Goal: Task Accomplishment & Management: Use online tool/utility

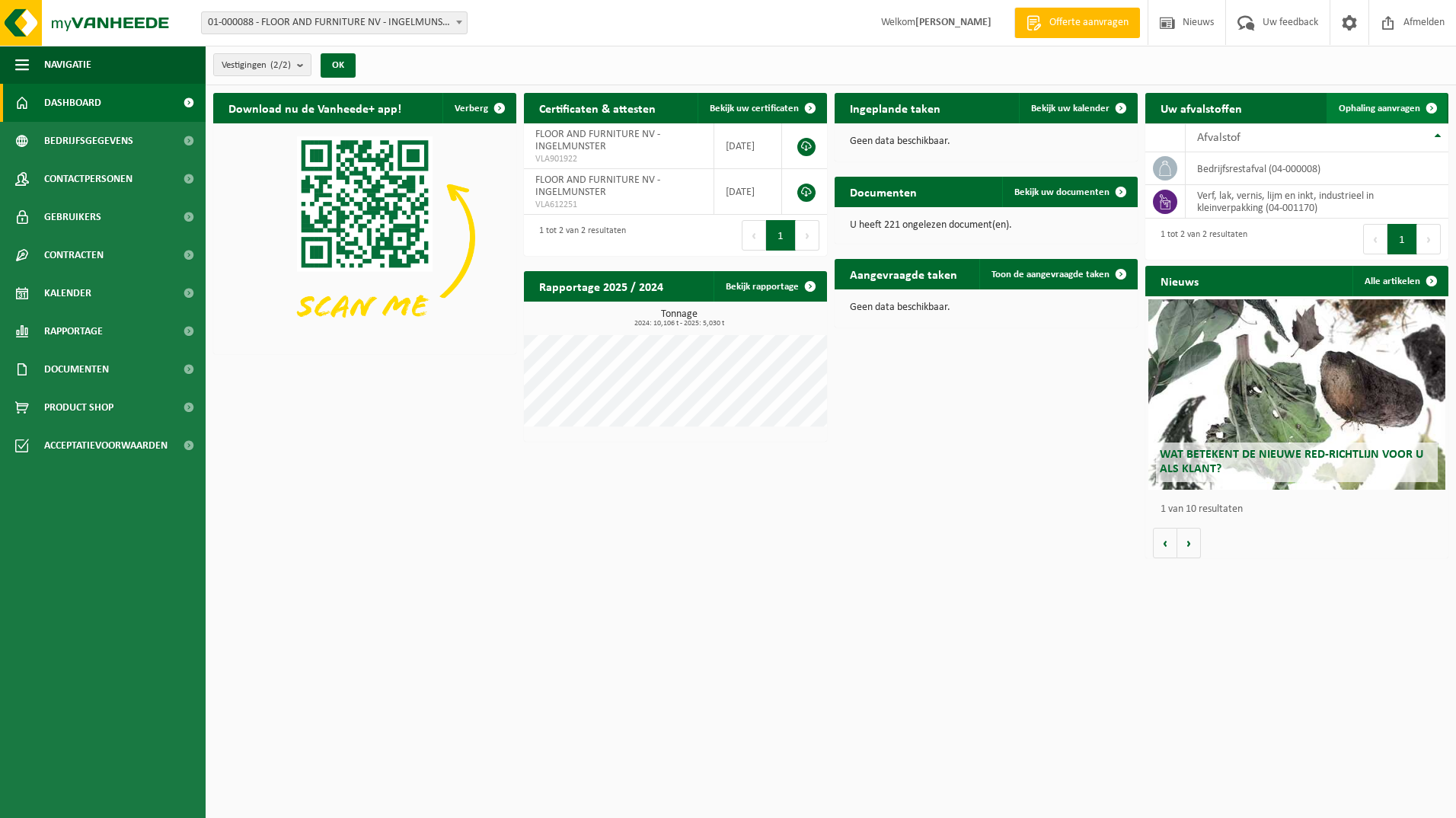
click at [1380, 109] on span "Ophaling aanvragen" at bounding box center [1379, 109] width 81 height 9
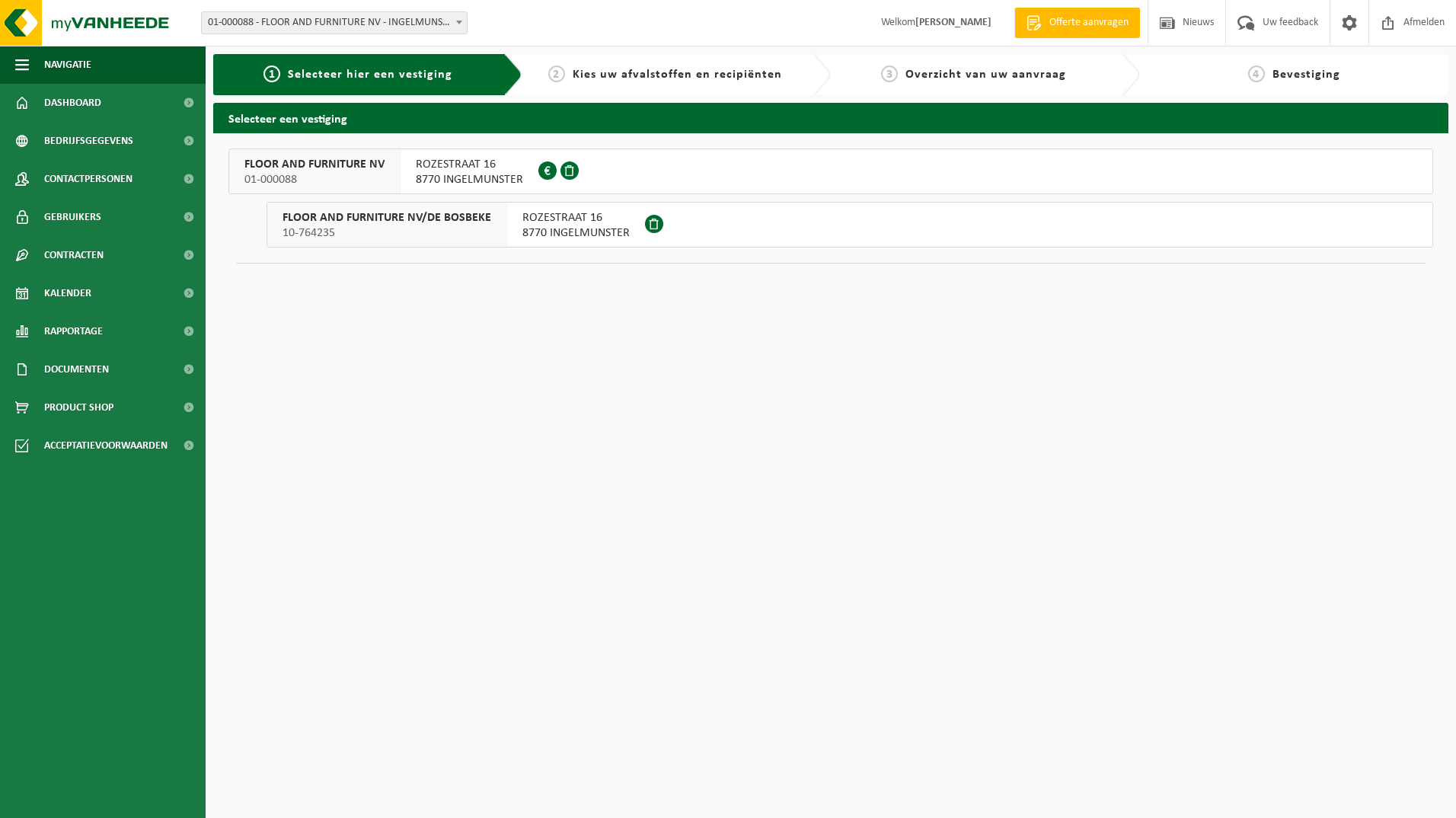
click at [463, 171] on span "ROZESTRAAT 16" at bounding box center [470, 164] width 108 height 15
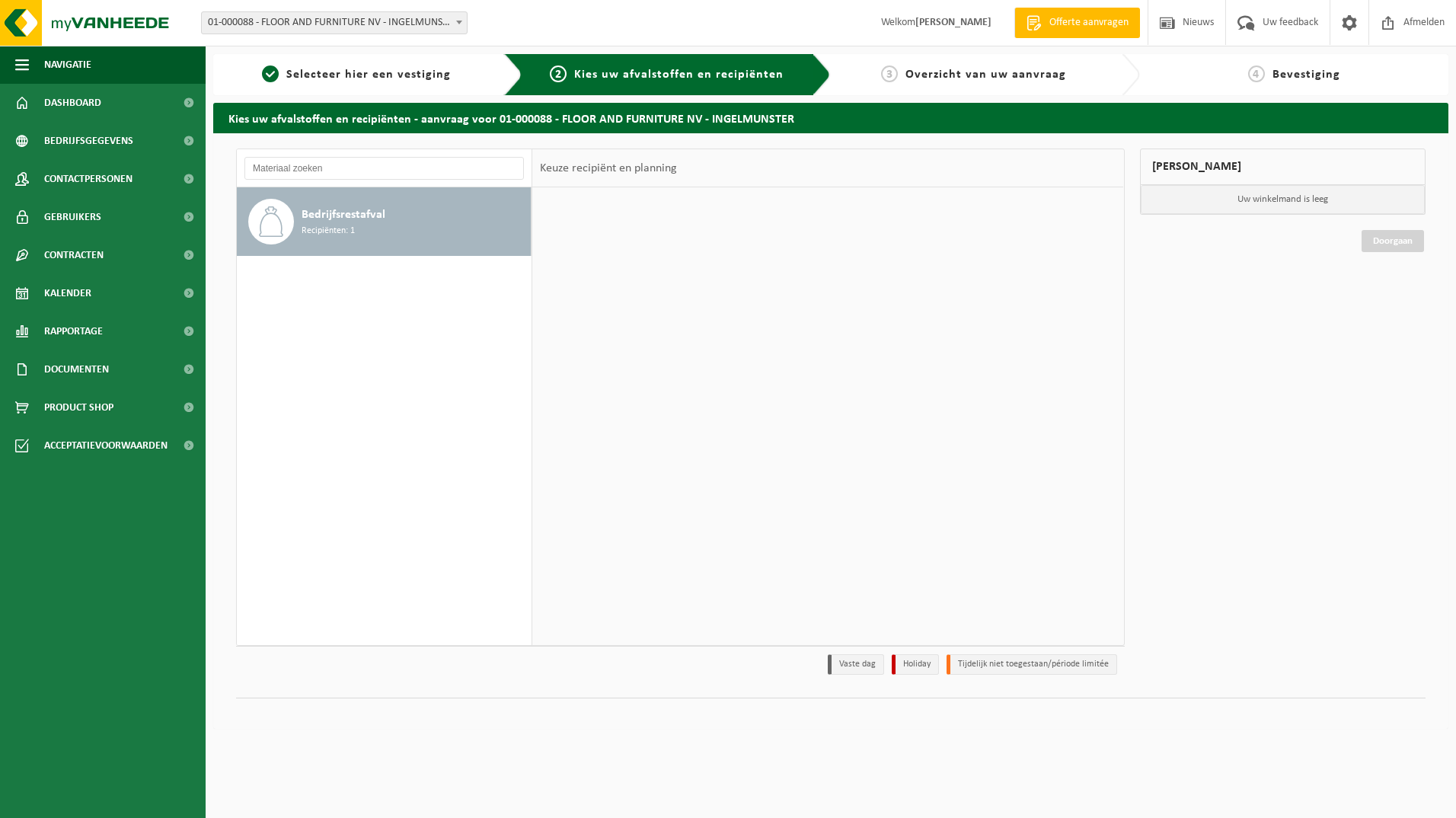
click at [541, 229] on div at bounding box center [828, 415] width 591 height 457
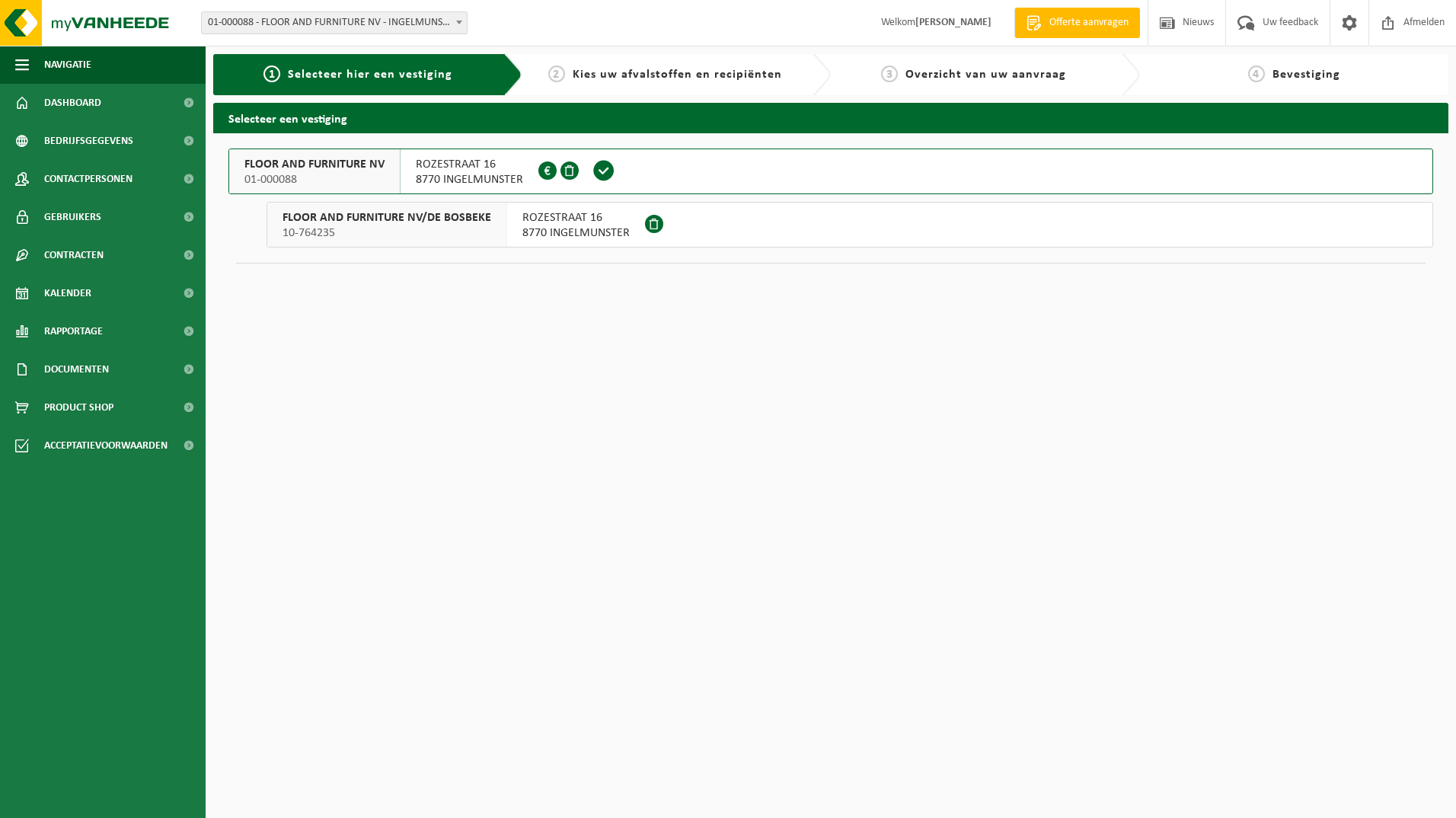
click at [557, 220] on span "ROZESTRAAT 16" at bounding box center [577, 218] width 108 height 15
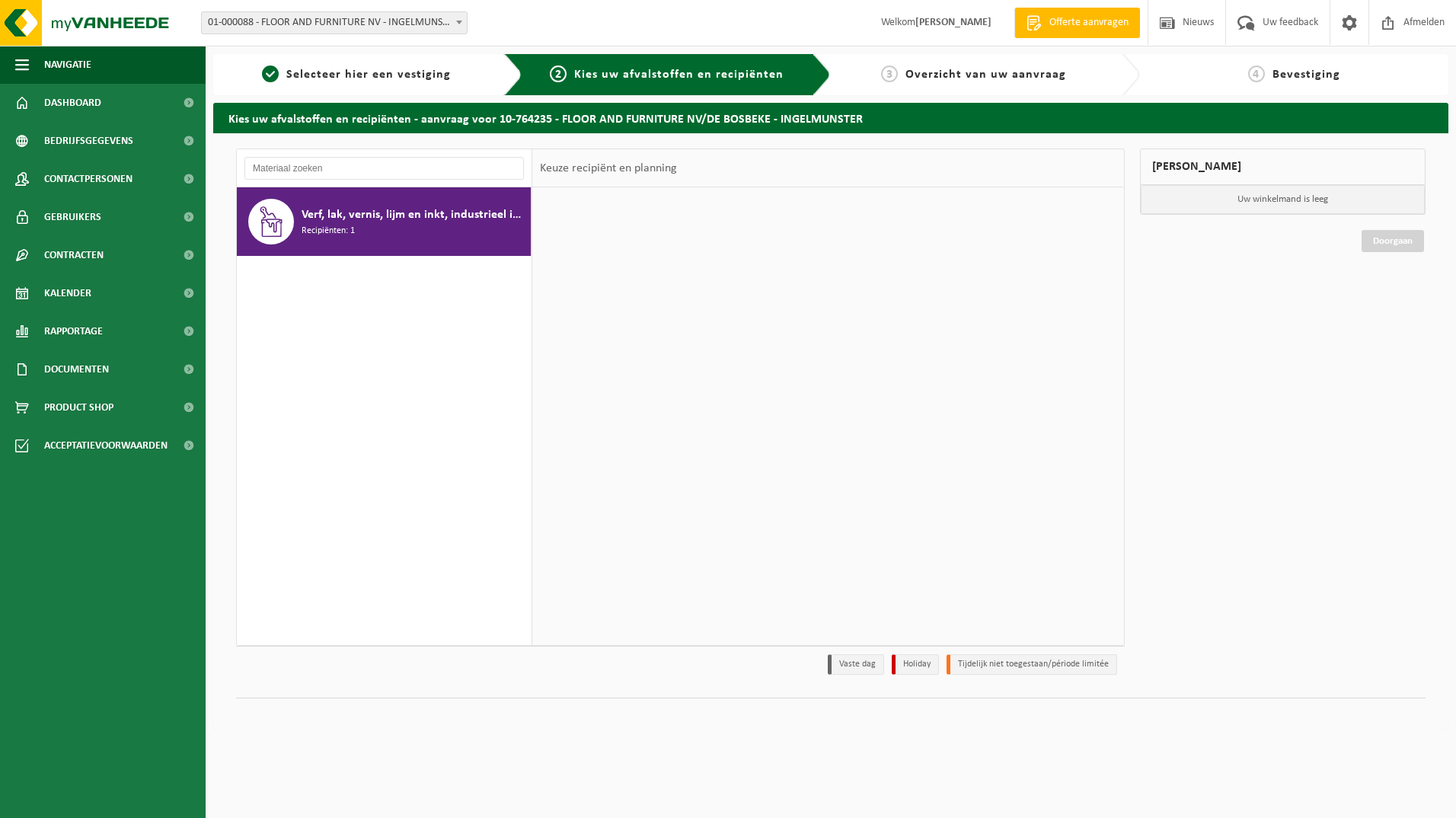
click at [682, 226] on div at bounding box center [828, 415] width 591 height 457
